Goal: Transaction & Acquisition: Purchase product/service

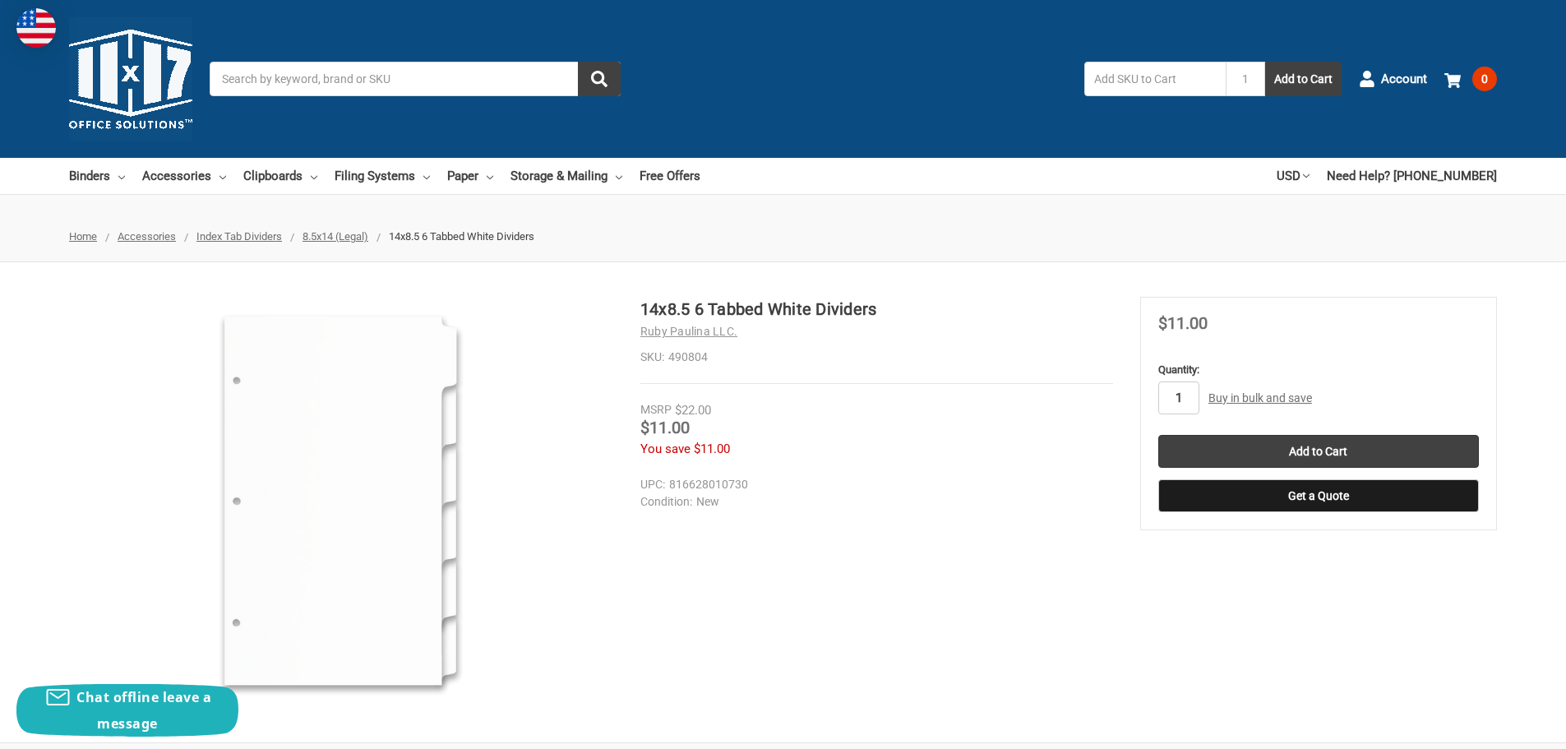
click at [1192, 401] on input "1" at bounding box center [1178, 397] width 41 height 33
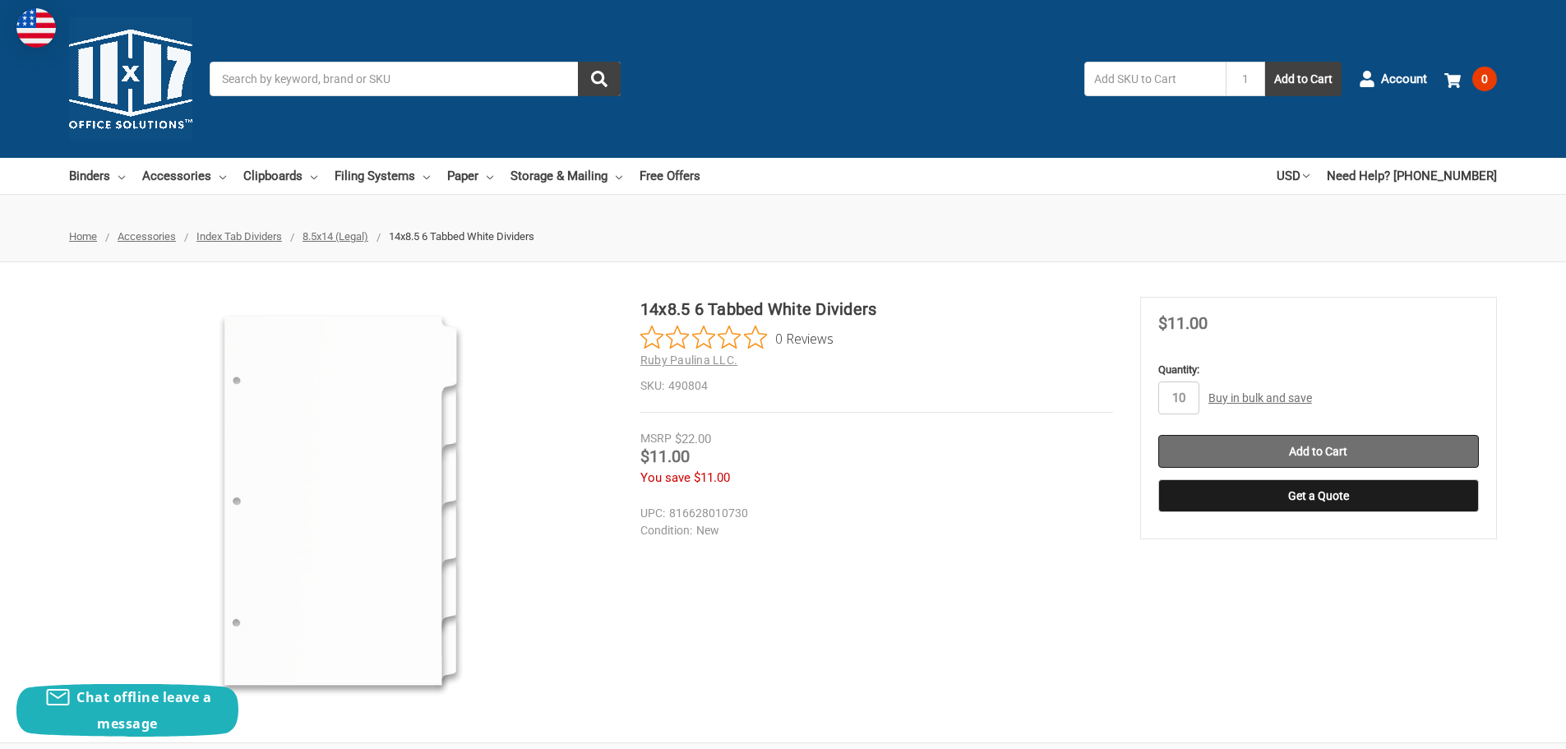
click at [1313, 456] on input "Add to Cart" at bounding box center [1318, 451] width 321 height 33
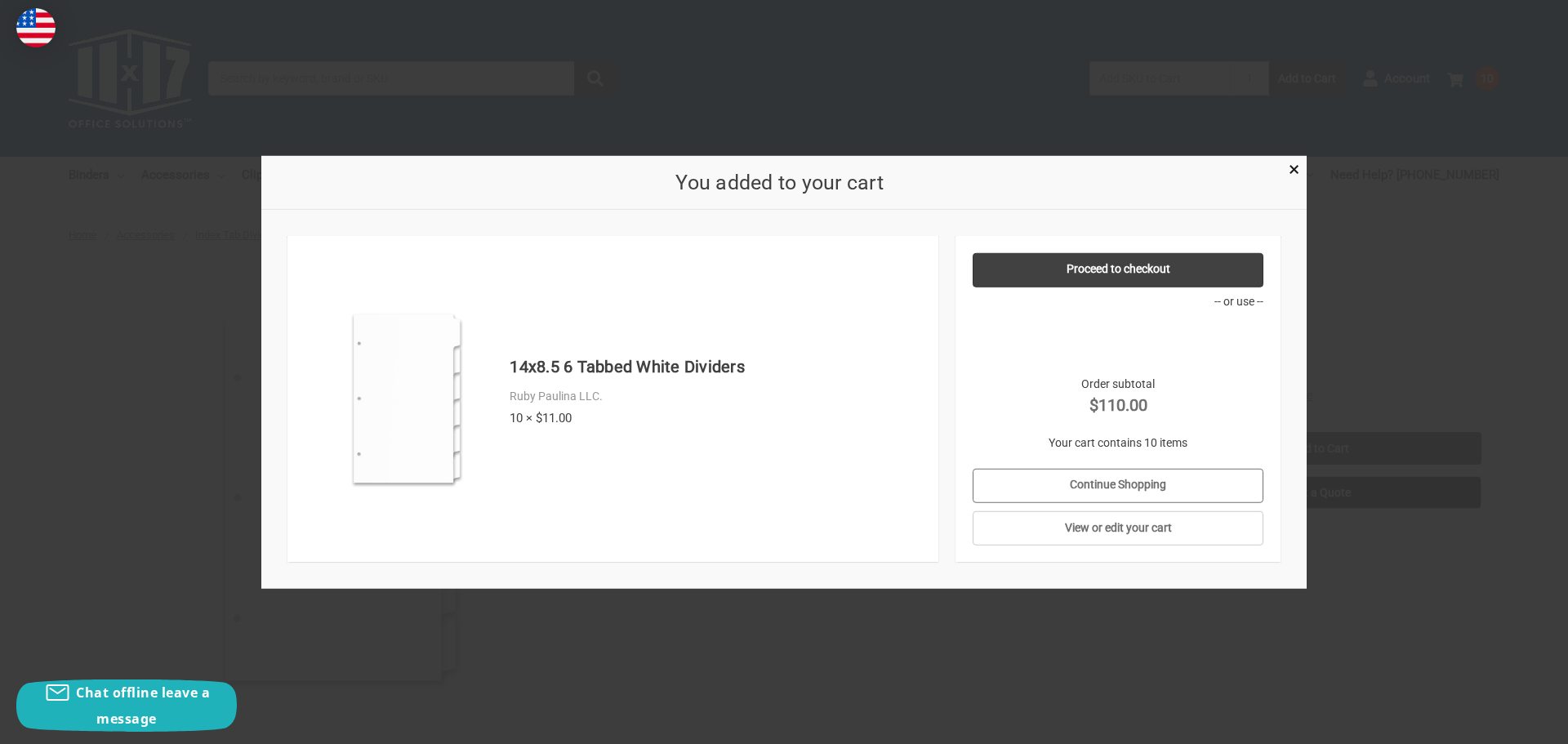
click at [1229, 486] on link "Continue Shopping" at bounding box center [1118, 485] width 291 height 35
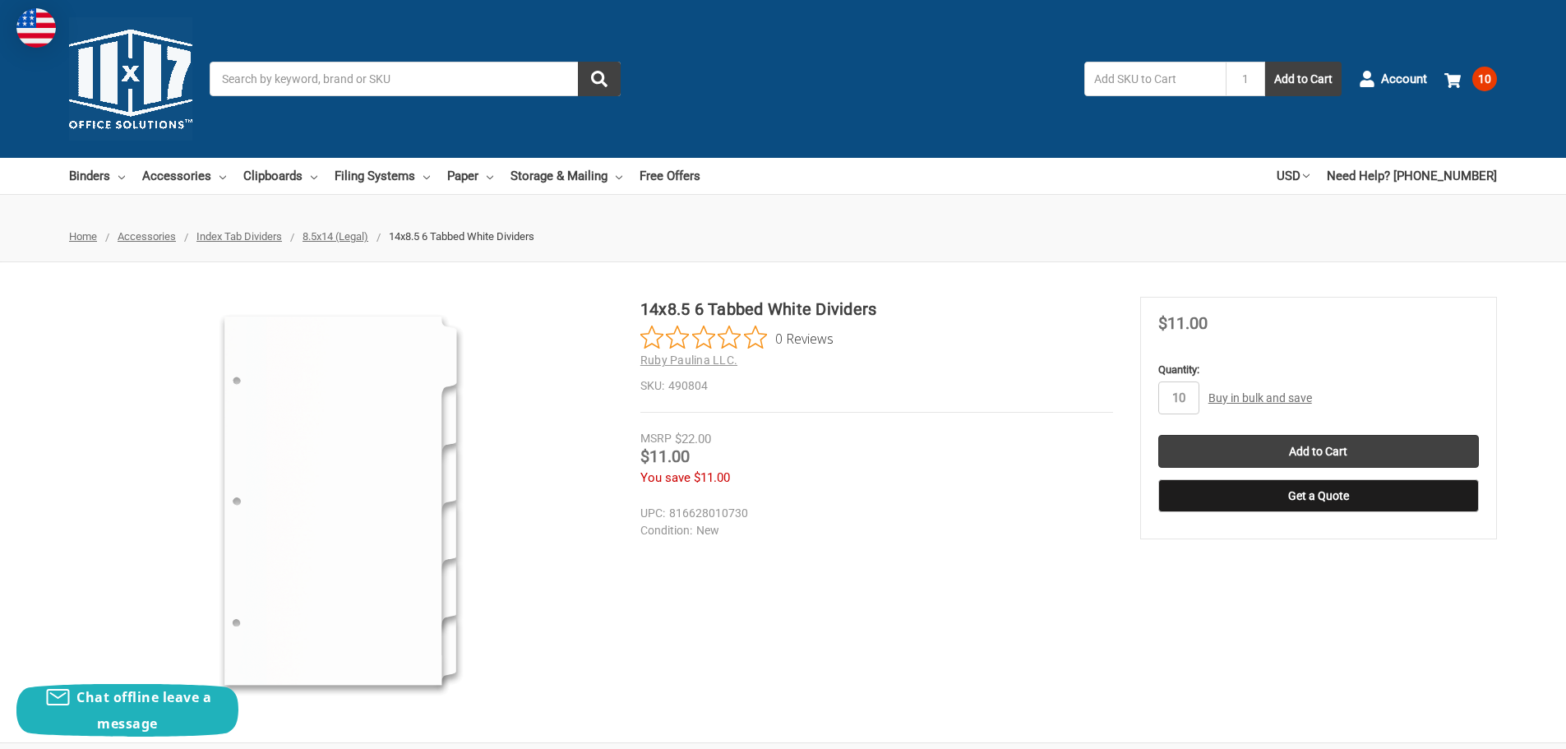
click at [955, 557] on div "14x8.5 6 Tabbed White Dividers 0 Reviews Ruby Paulina LLC. SKU: 490804" at bounding box center [783, 502] width 1566 height 411
type input "30"
click at [1285, 457] on input "Add to Cart" at bounding box center [1318, 451] width 321 height 33
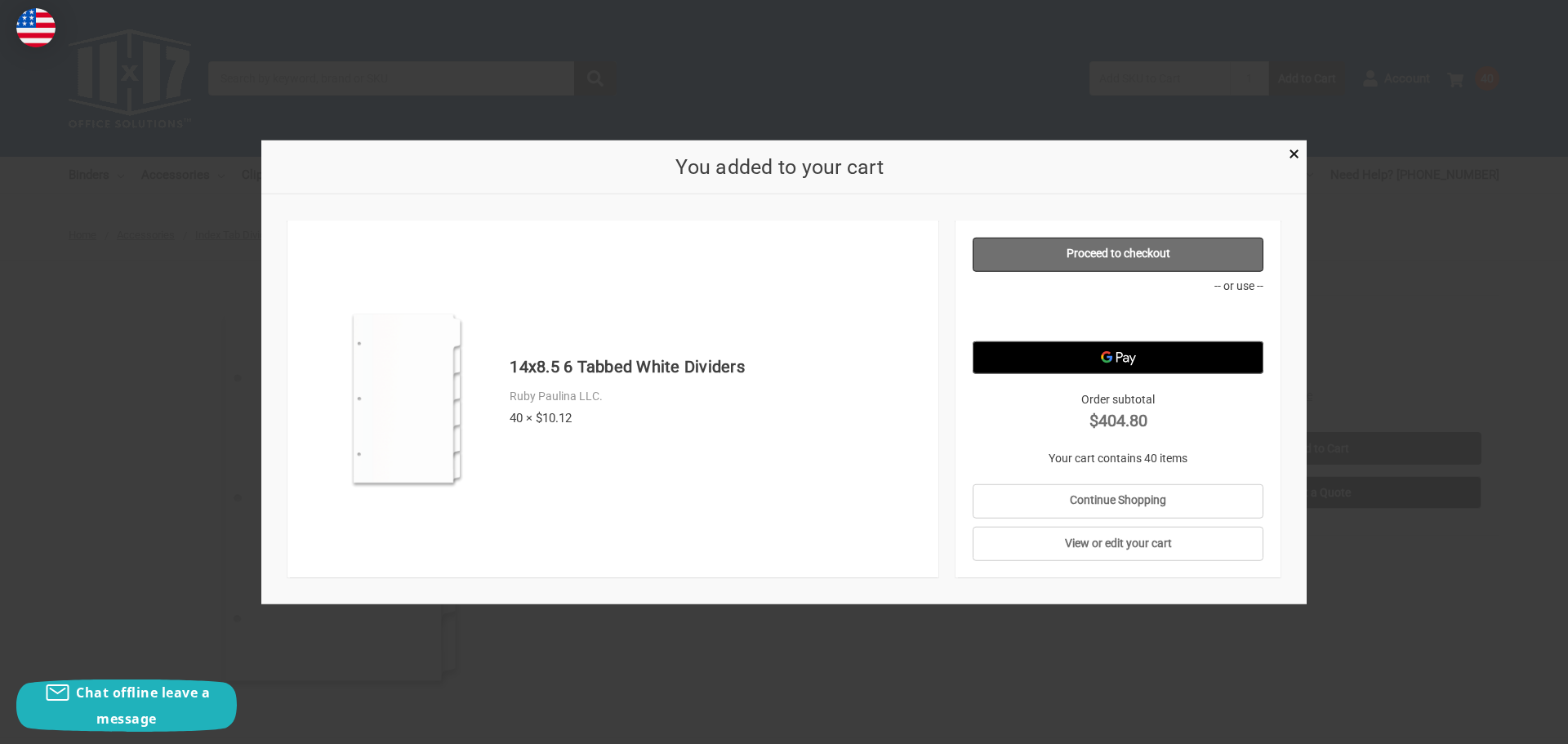
click at [1176, 246] on link "Proceed to checkout" at bounding box center [1118, 253] width 291 height 35
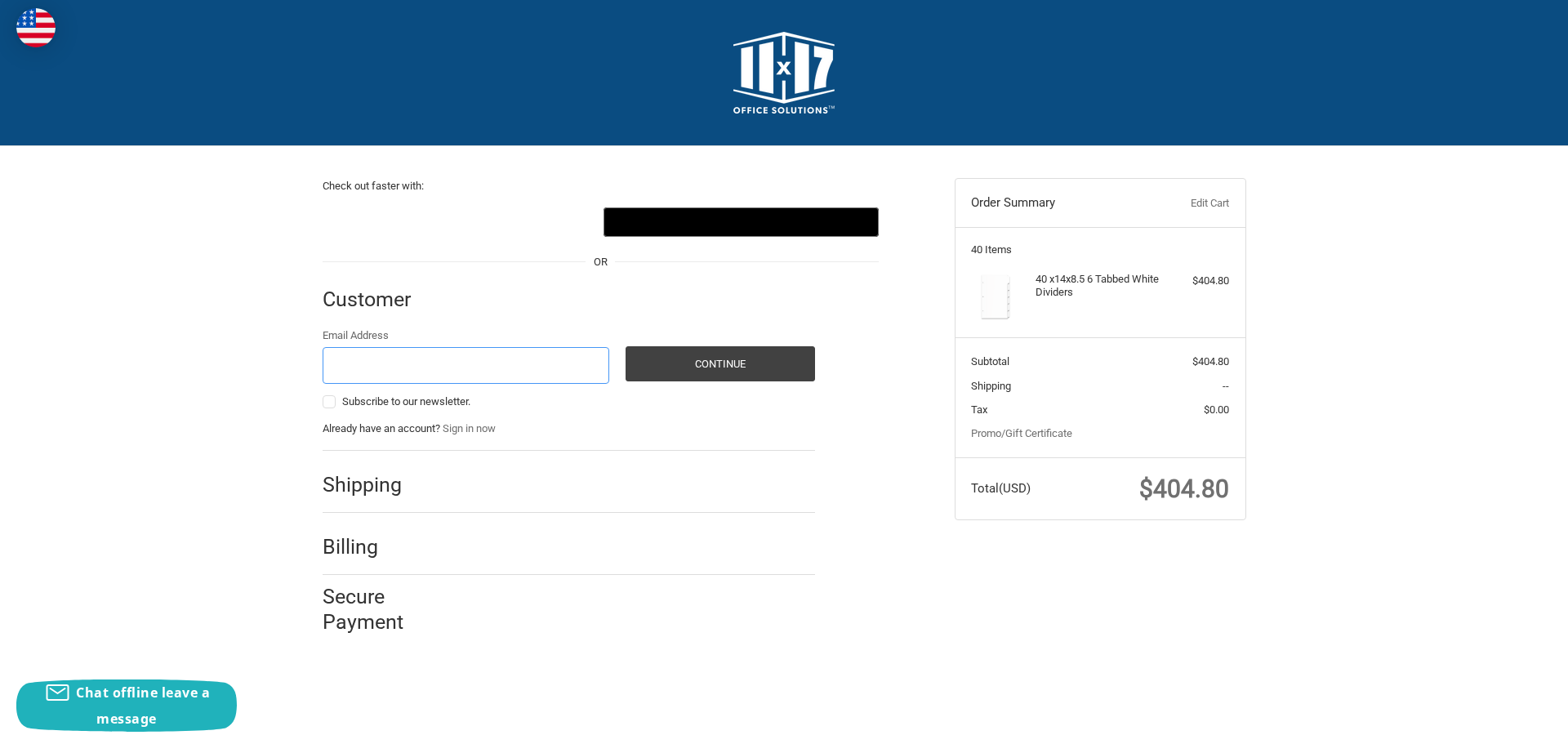
click at [505, 373] on input "Email Address" at bounding box center [466, 365] width 287 height 37
type input "cjones@southamptontownny.gov"
click at [703, 369] on button "Continue" at bounding box center [720, 363] width 190 height 35
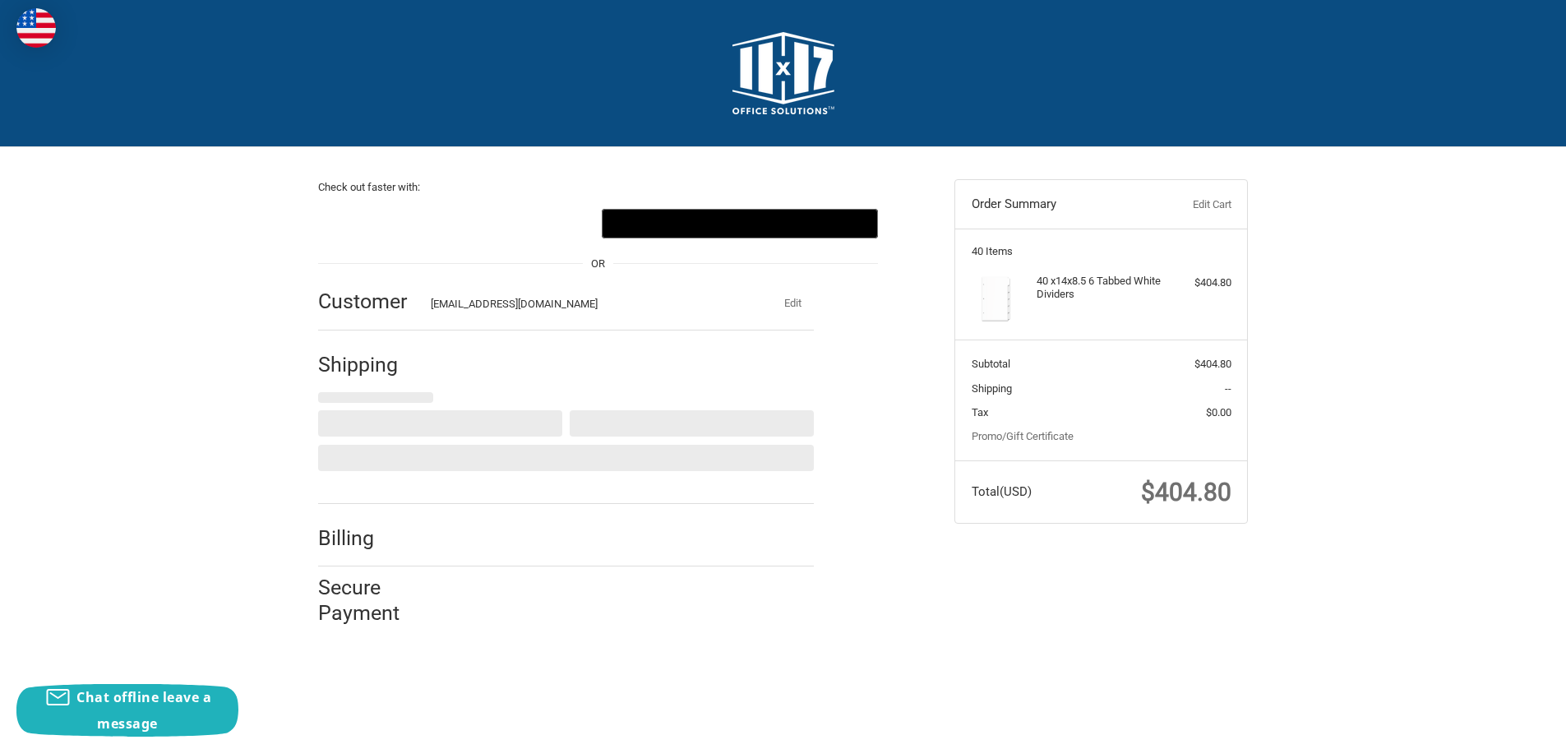
select select "US"
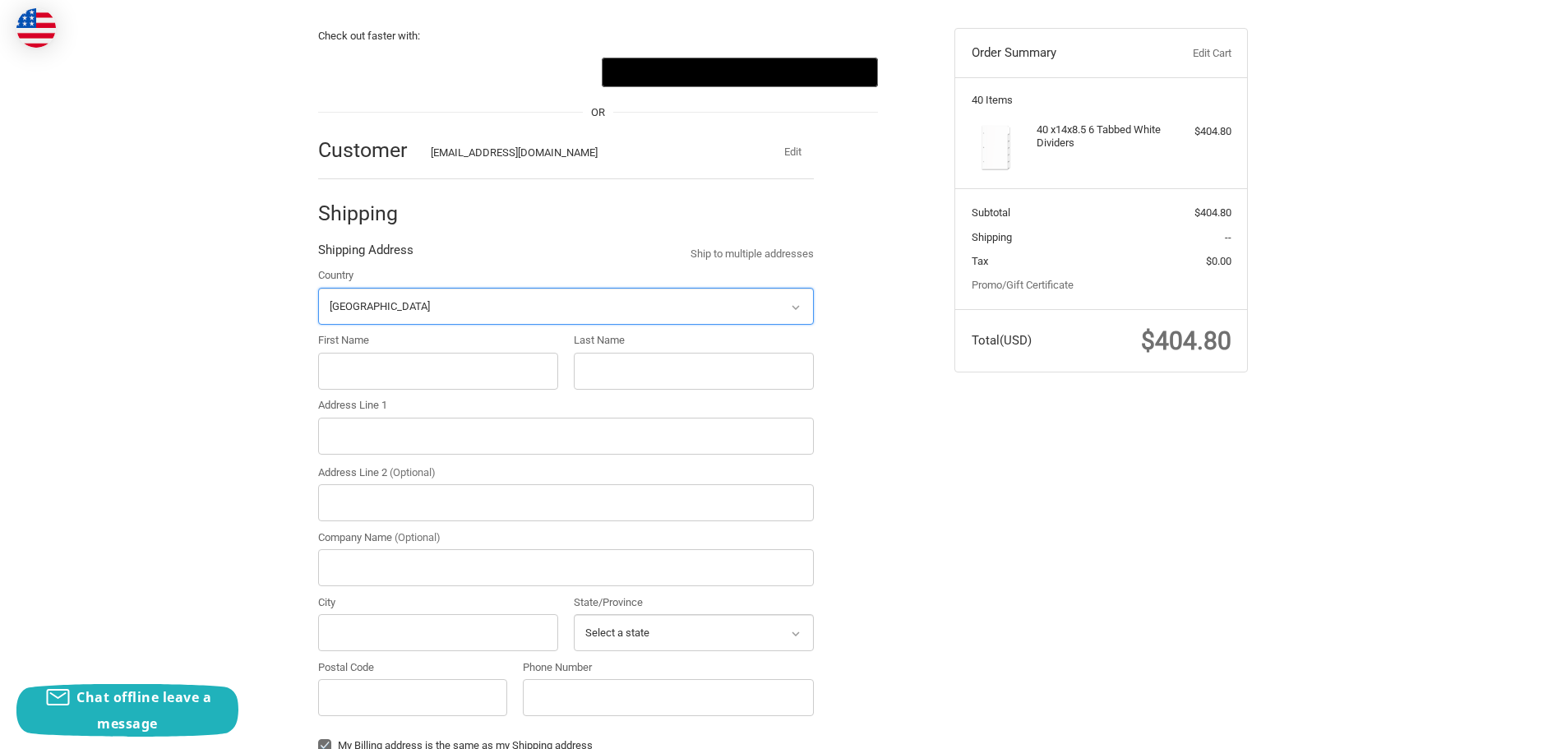
scroll to position [181, 0]
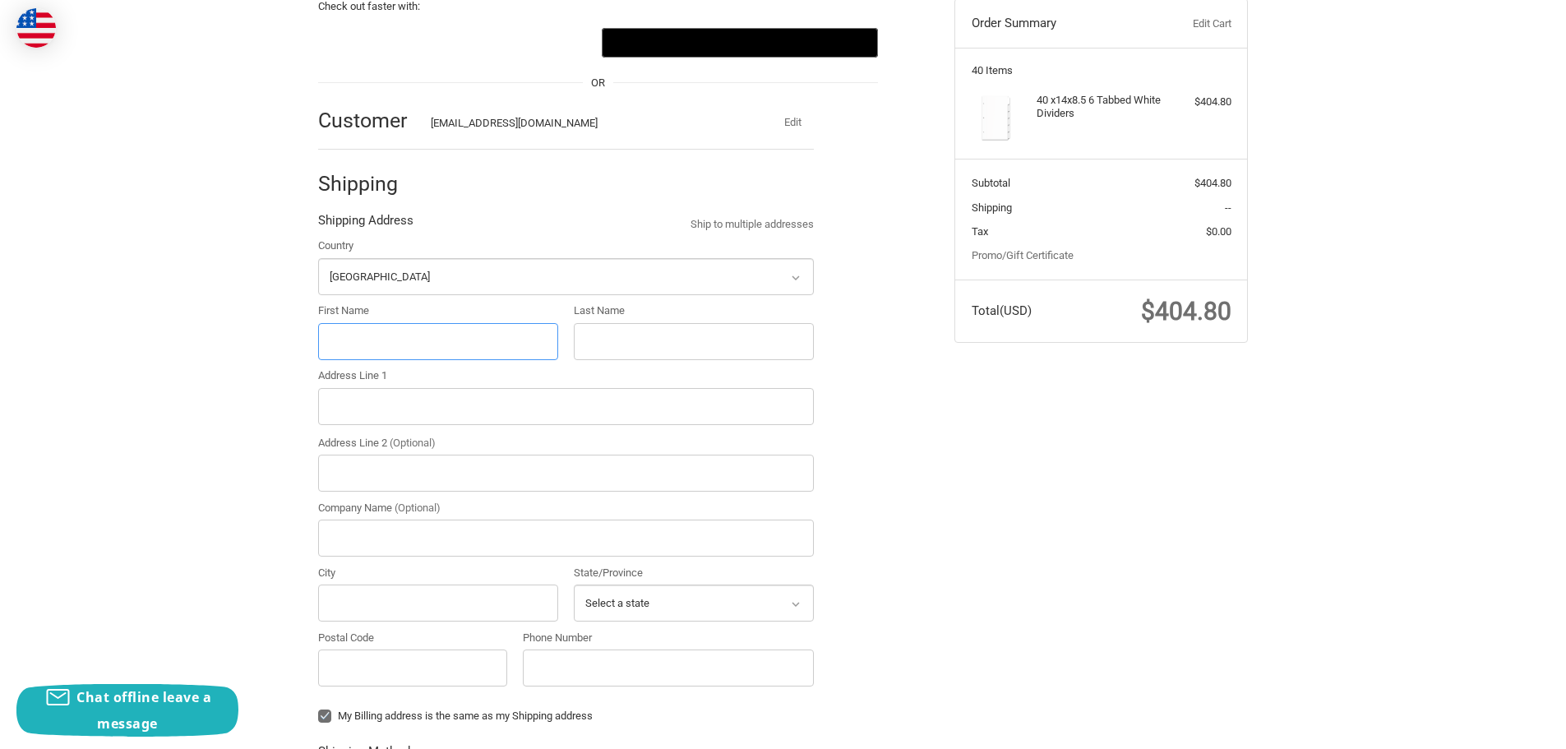
click at [373, 335] on input "First Name" at bounding box center [438, 341] width 240 height 37
type input "Colleen"
type input "TOWN"
type input "116 HAMPTON RD"
type input "TOWN HALL MAILROOM LL"
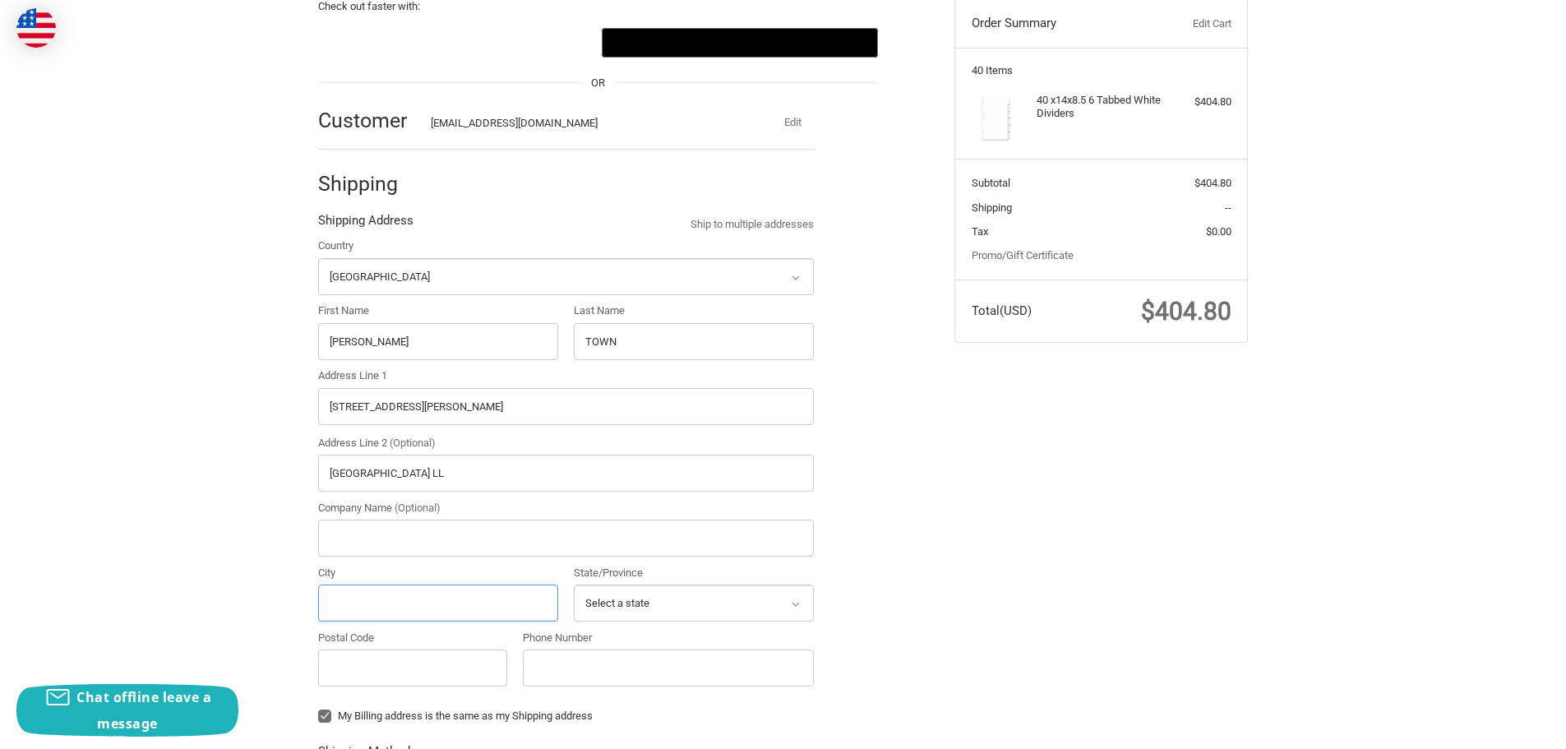
type input "SOUTHAMPTON"
select select "NY"
type input "11968-4934"
type input "6317022440"
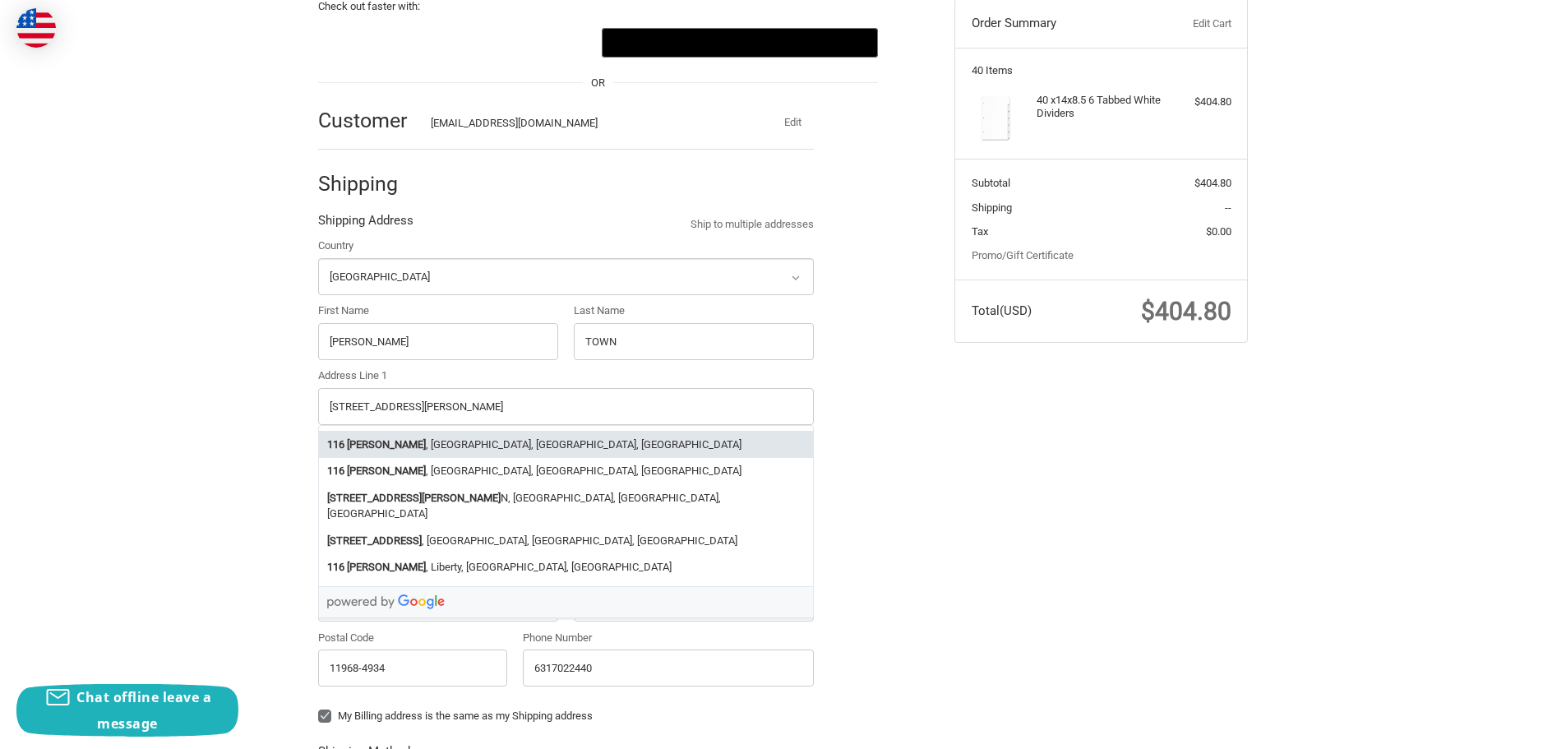
click at [967, 408] on div "Check out faster with: @import url(//fonts.googleapis.com/css?family=Google+San…" at bounding box center [783, 548] width 986 height 1165
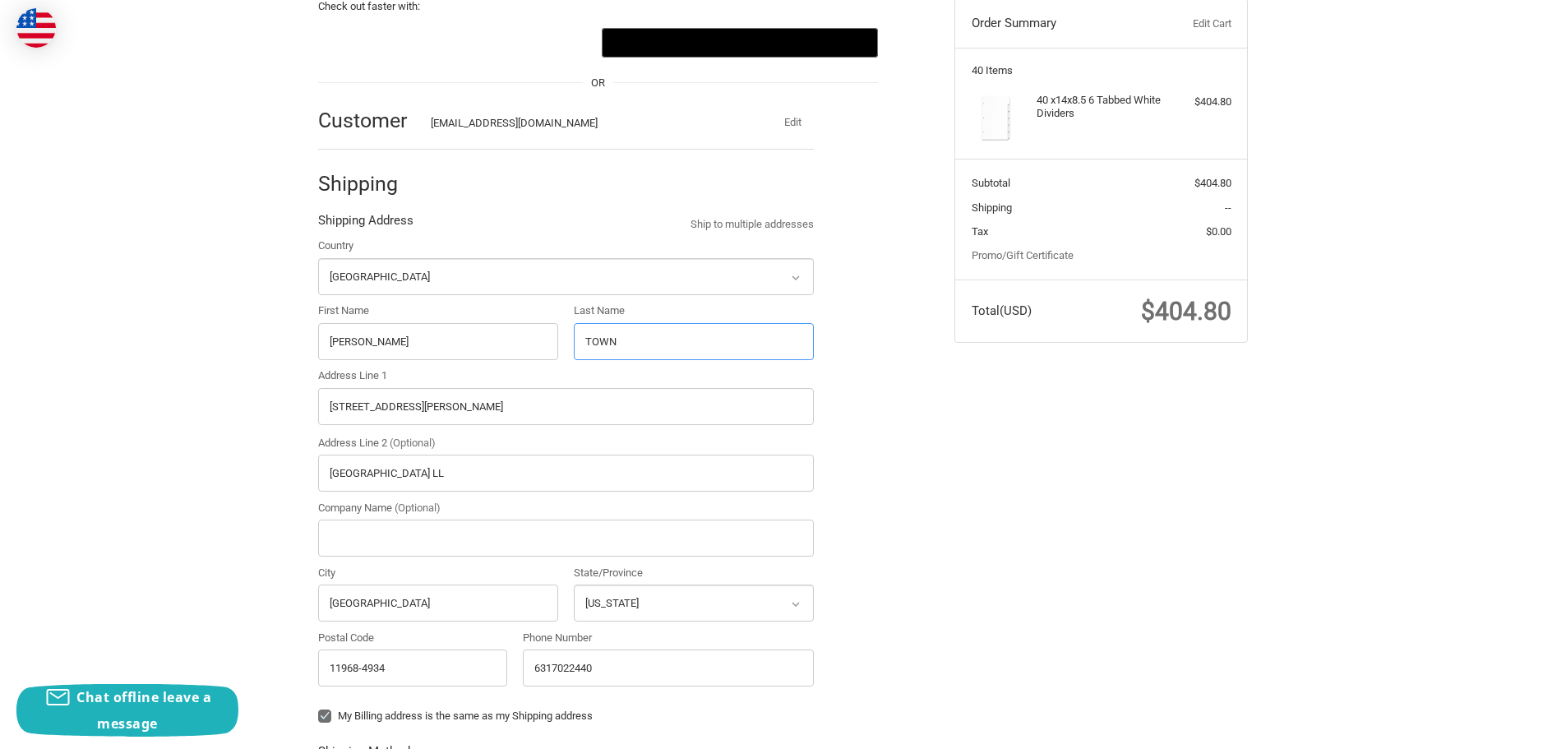
click at [665, 344] on input "TOWN" at bounding box center [694, 341] width 240 height 37
click at [664, 344] on input "TOWN" at bounding box center [694, 341] width 240 height 37
type input "Jones"
radio input "true"
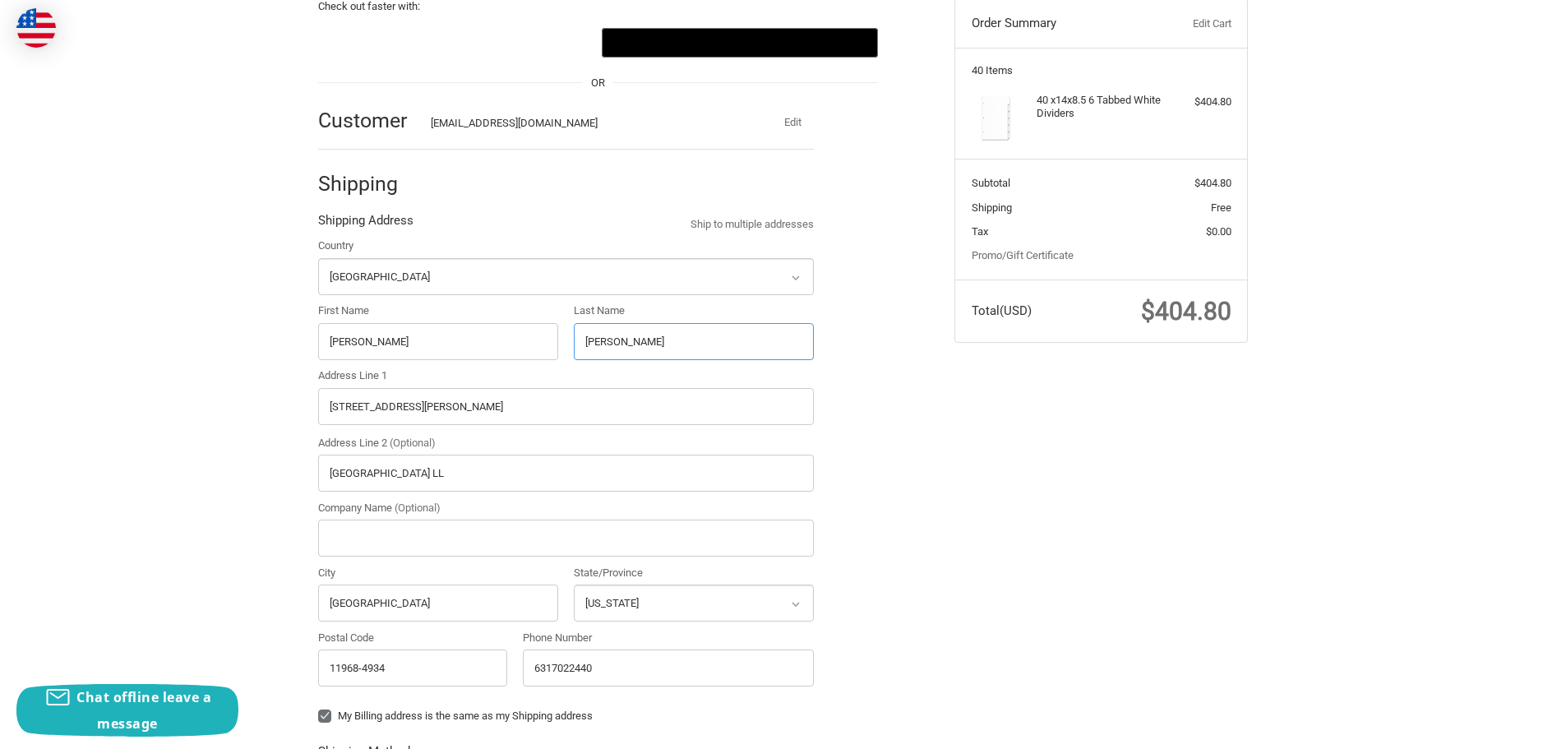
type input "Jones"
click at [999, 595] on div "Check out faster with: @import url(//fonts.googleapis.com/css?family=Google+San…" at bounding box center [783, 666] width 986 height 1400
click at [511, 547] on input "Company Name (Optional)" at bounding box center [566, 537] width 496 height 37
type input "Southampton Town"
click at [1138, 570] on div "Check out faster with: @import url(//fonts.googleapis.com/css?family=Google+San…" at bounding box center [783, 666] width 986 height 1400
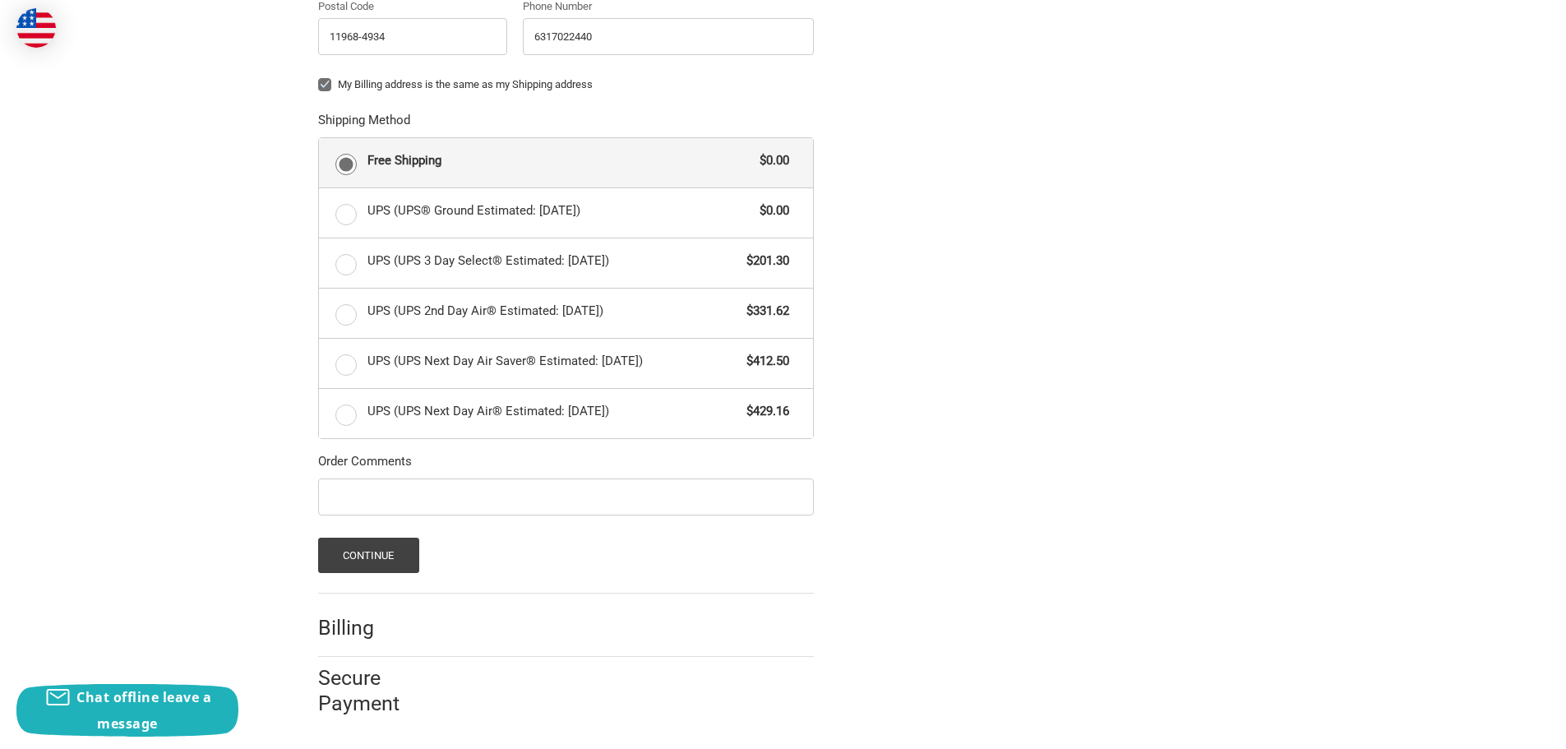
scroll to position [814, 0]
click at [383, 556] on button "Continue" at bounding box center [368, 553] width 101 height 35
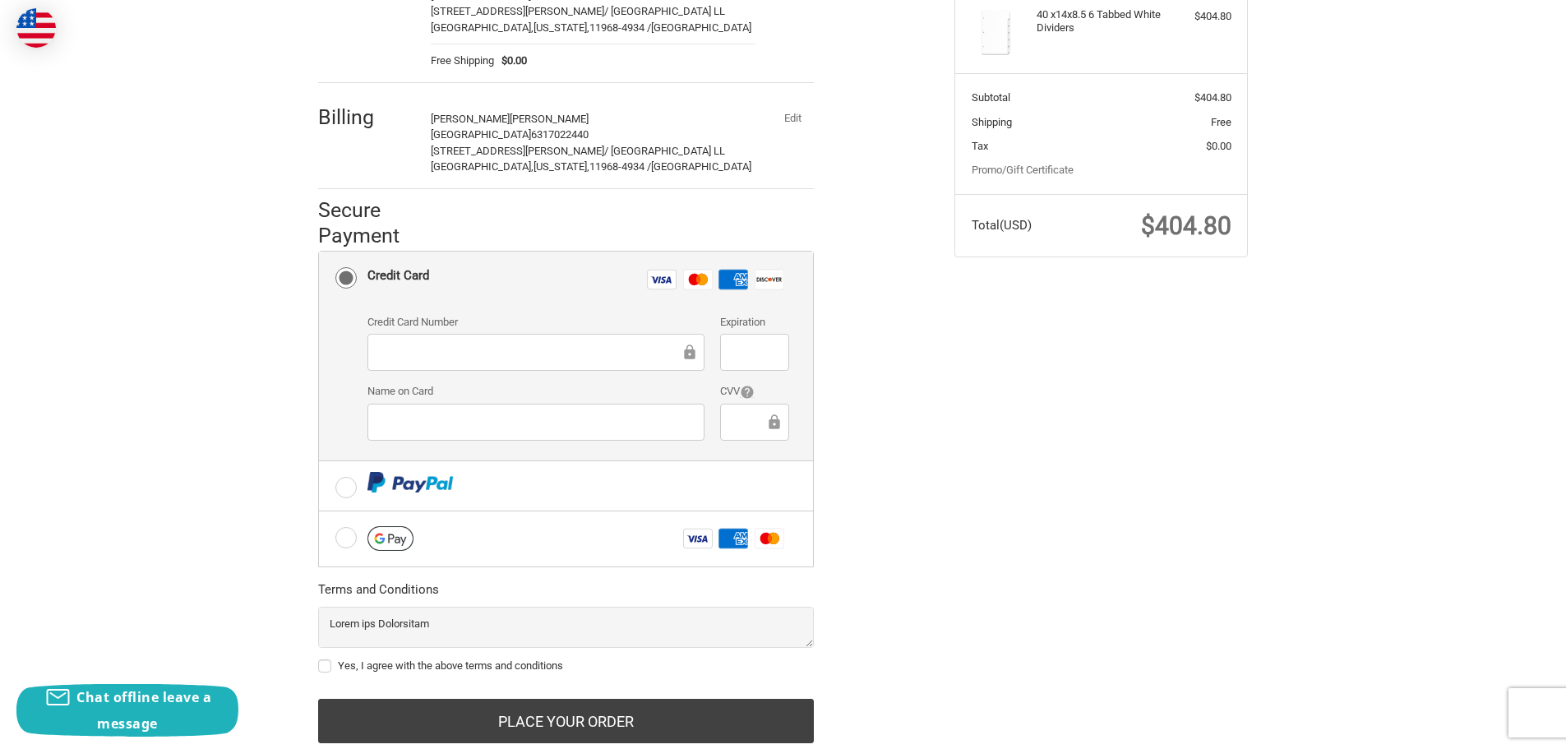
scroll to position [314, 0]
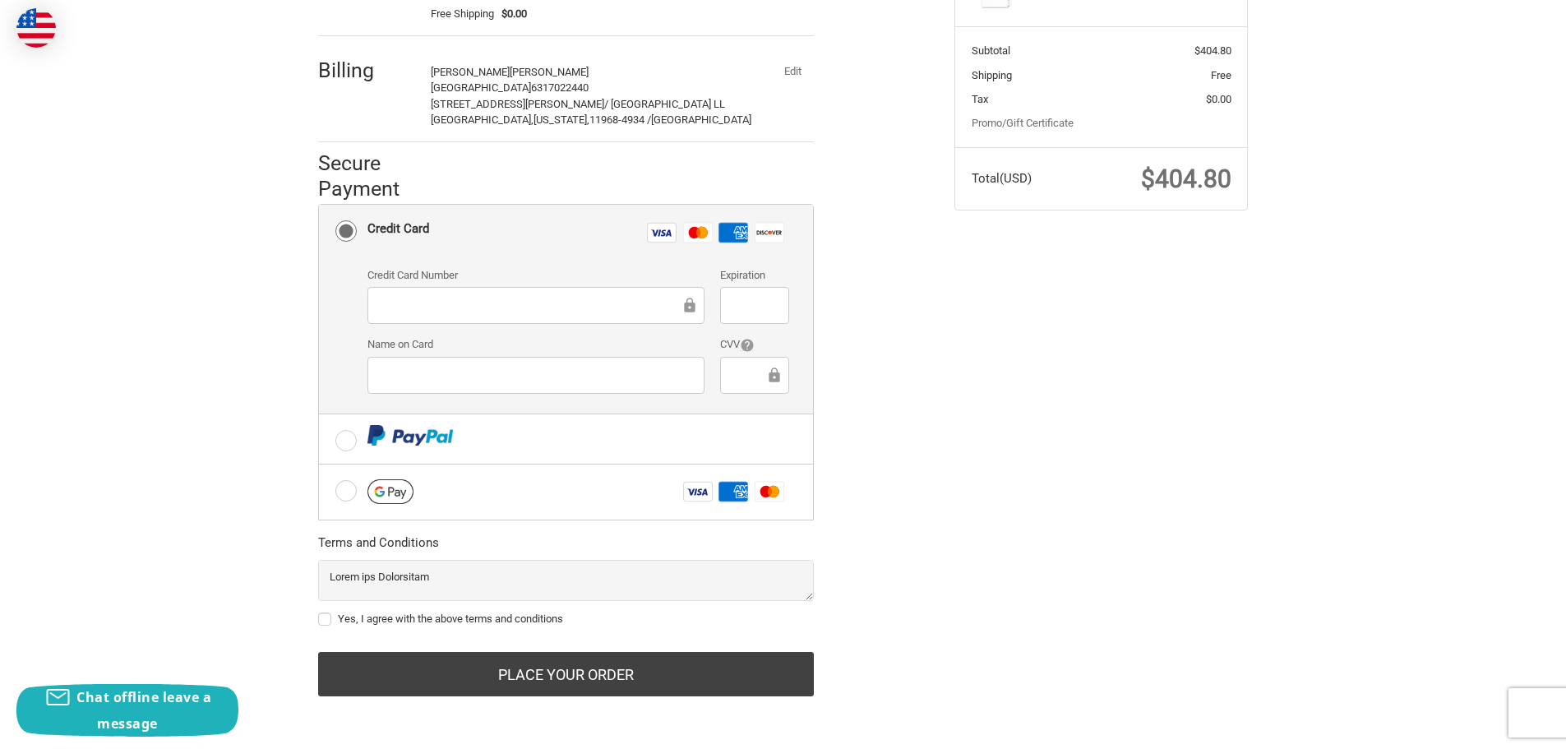
click at [950, 279] on div "Check out faster with: @import url(//fonts.googleapis.com/css?family=Google+San…" at bounding box center [783, 283] width 986 height 898
click at [611, 316] on div at bounding box center [535, 305] width 337 height 37
click at [980, 538] on div "Check out faster with: @import url(//fonts.googleapis.com/css?family=Google+San…" at bounding box center [783, 283] width 986 height 898
click at [329, 615] on label "Yes, I agree with the above terms and conditions" at bounding box center [566, 618] width 496 height 13
click at [319, 611] on input "Yes, I agree with the above terms and conditions" at bounding box center [318, 611] width 1 height 1
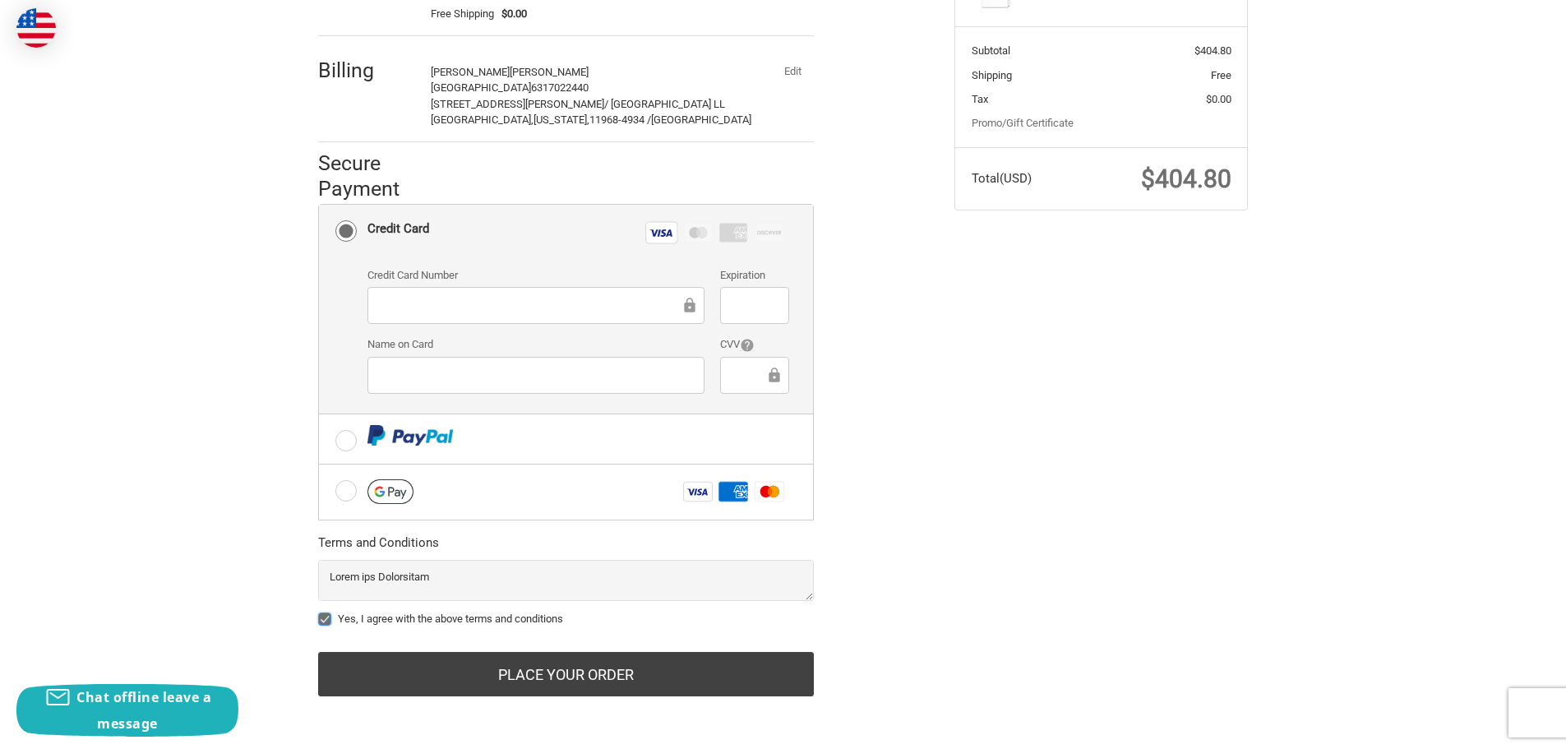
checkbox input "true"
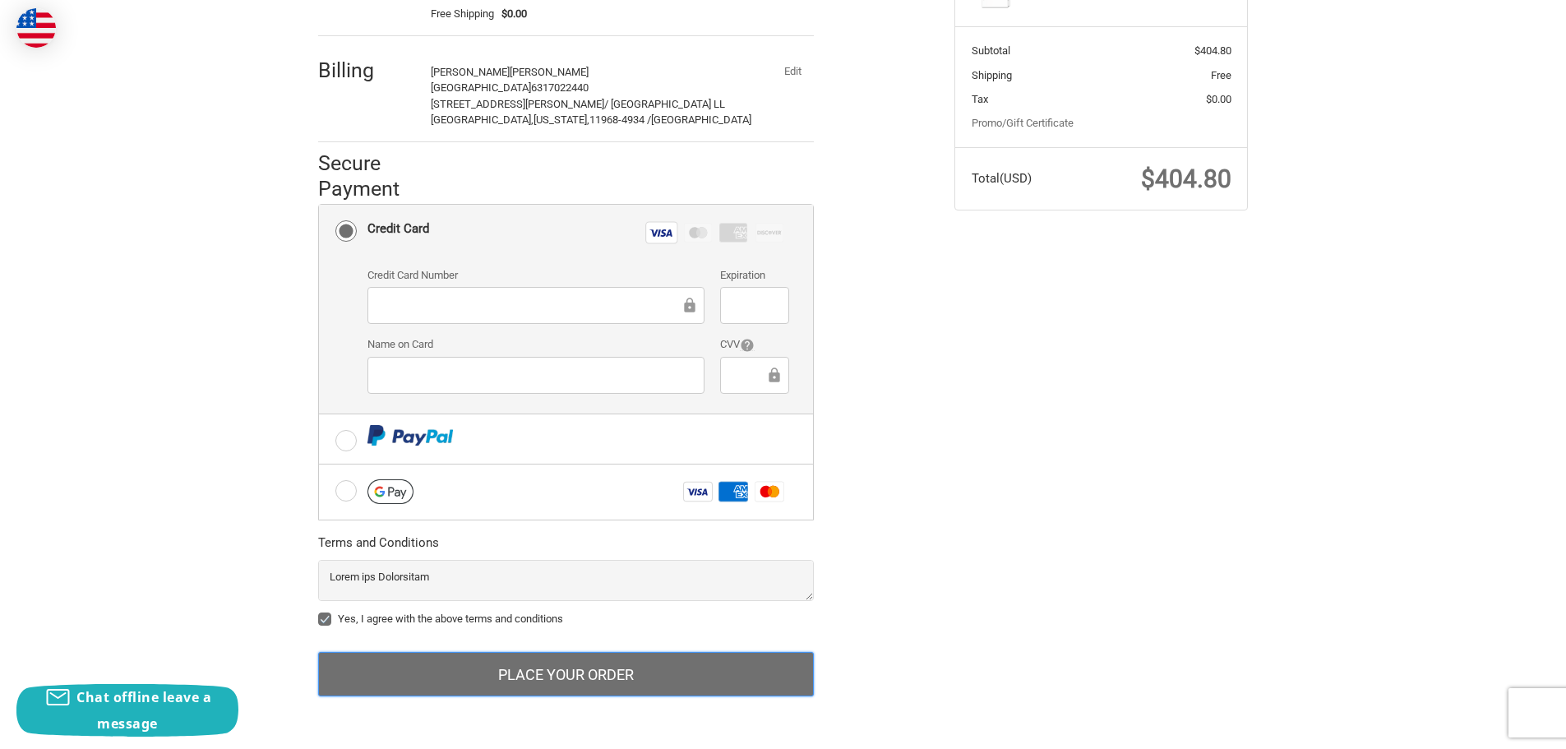
click at [611, 664] on button "Place Your Order" at bounding box center [566, 674] width 496 height 44
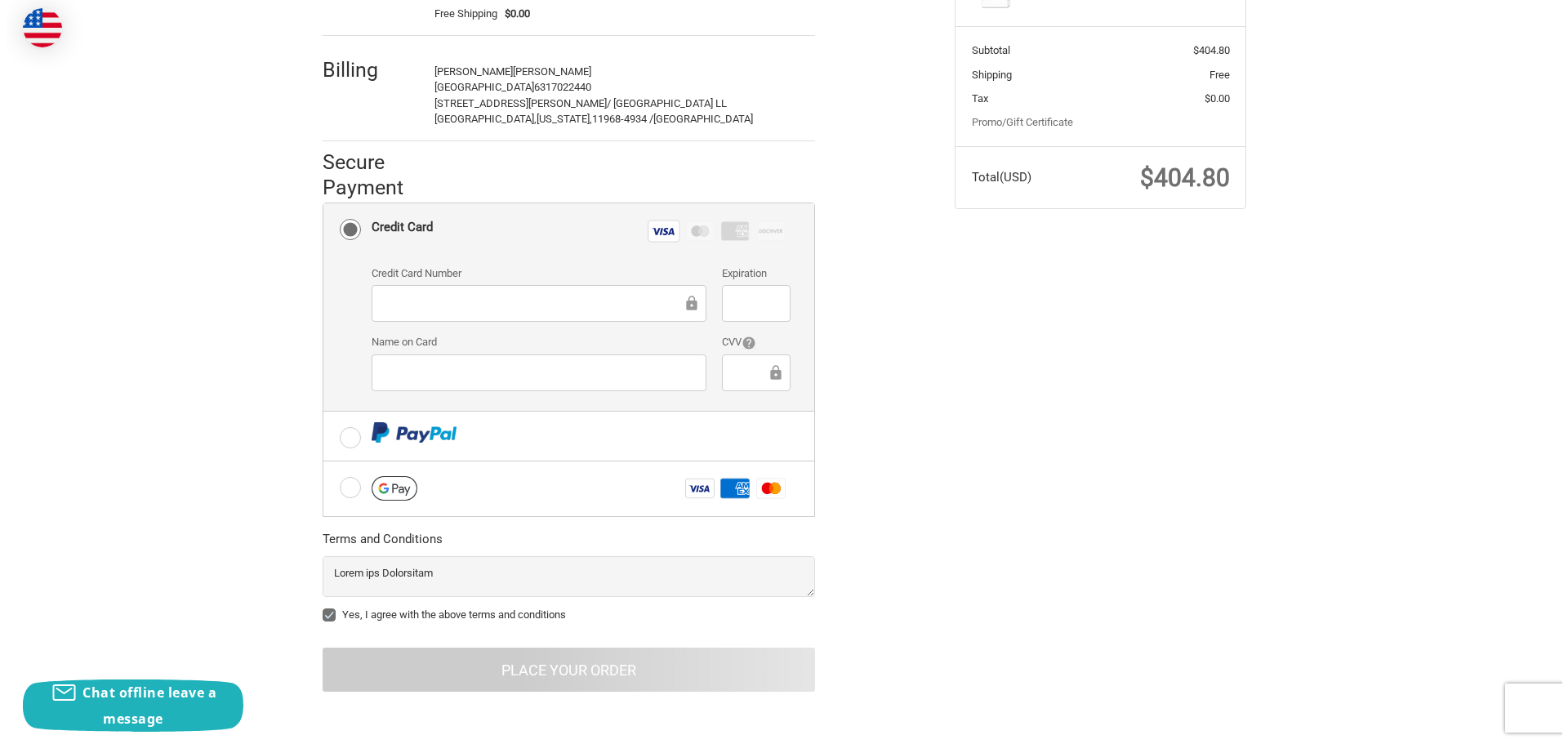
scroll to position [0, 0]
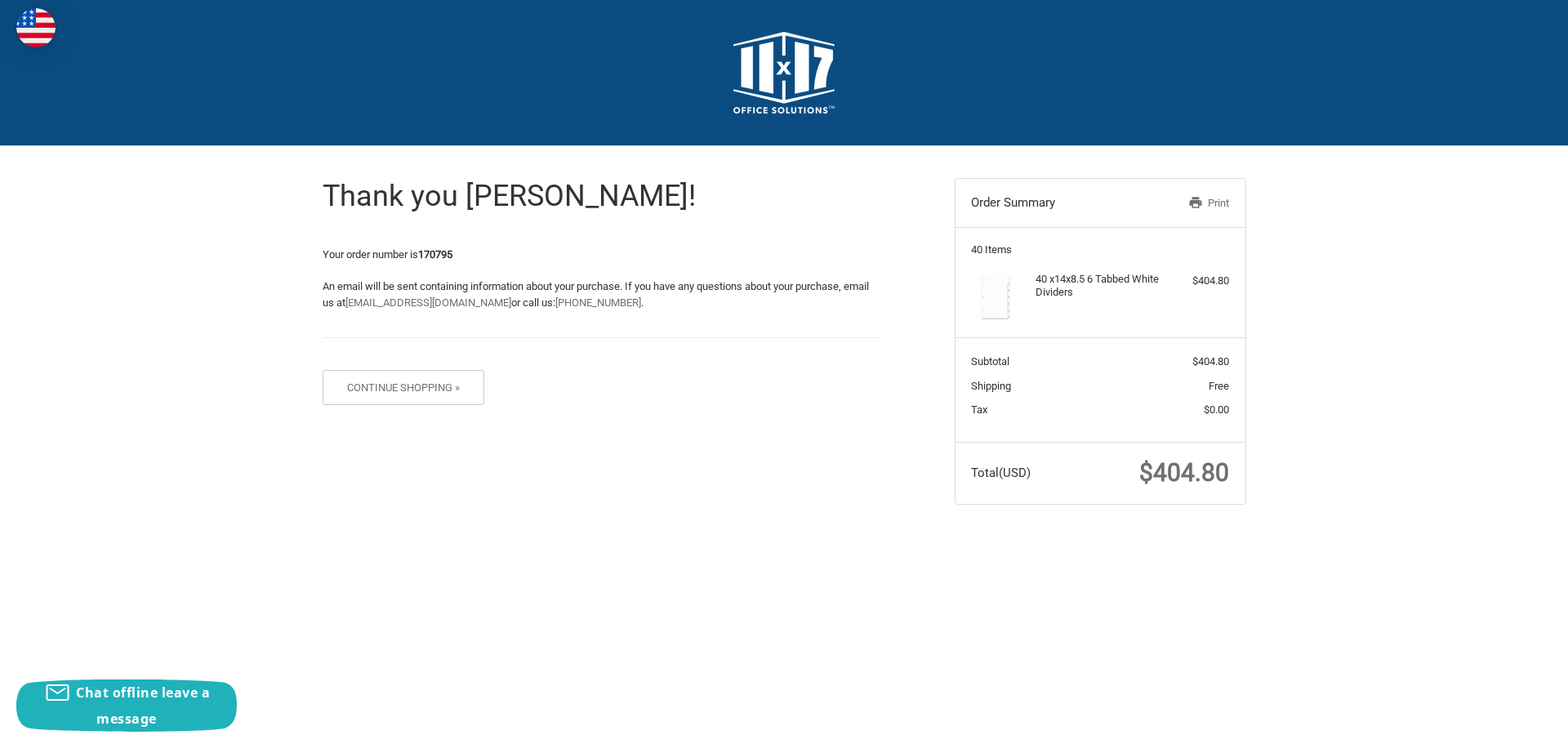
drag, startPoint x: 1213, startPoint y: 200, endPoint x: 1203, endPoint y: 635, distance: 435.1
click at [1213, 200] on link "Print" at bounding box center [1186, 203] width 84 height 16
